Goal: Check status: Check status

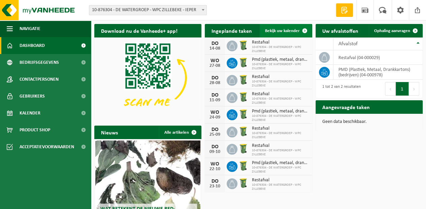
click at [283, 30] on span "Bekijk uw kalender" at bounding box center [282, 31] width 35 height 4
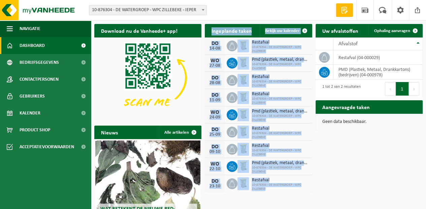
drag, startPoint x: 212, startPoint y: 29, endPoint x: 300, endPoint y: 190, distance: 183.5
click at [300, 190] on div "Ingeplande taken Bekijk uw kalender [DATE] Restafval 10-876304 - DE WATERGROEP …" at bounding box center [258, 108] width 111 height 175
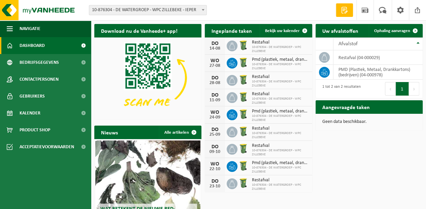
click at [351, 165] on div "Download nu de Vanheede+ app! Verberg Ingeplande taken Bekijk uw kalender [DATE…" at bounding box center [259, 139] width 332 height 237
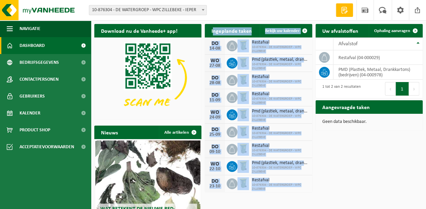
drag, startPoint x: 212, startPoint y: 32, endPoint x: 305, endPoint y: 192, distance: 185.2
click at [305, 192] on div "Ingeplande taken Bekijk uw kalender [DATE] Restafval 10-876304 - DE WATERGROEP …" at bounding box center [258, 108] width 111 height 175
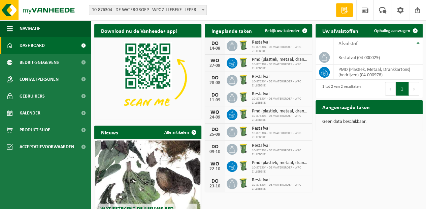
click at [345, 142] on div "Download nu de Vanheede+ app! Verberg Ingeplande taken Bekijk uw kalender DO 14…" at bounding box center [259, 139] width 332 height 237
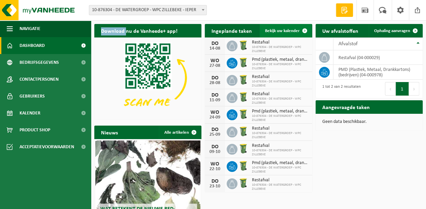
click at [276, 30] on span "Bekijk uw kalender" at bounding box center [282, 31] width 35 height 4
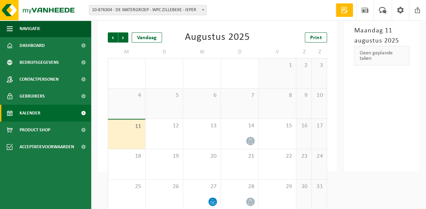
scroll to position [41, 0]
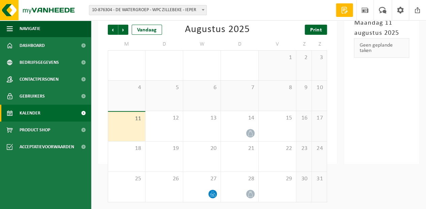
click at [316, 31] on span "Print" at bounding box center [315, 29] width 11 height 5
